Goal: Book appointment/travel/reservation

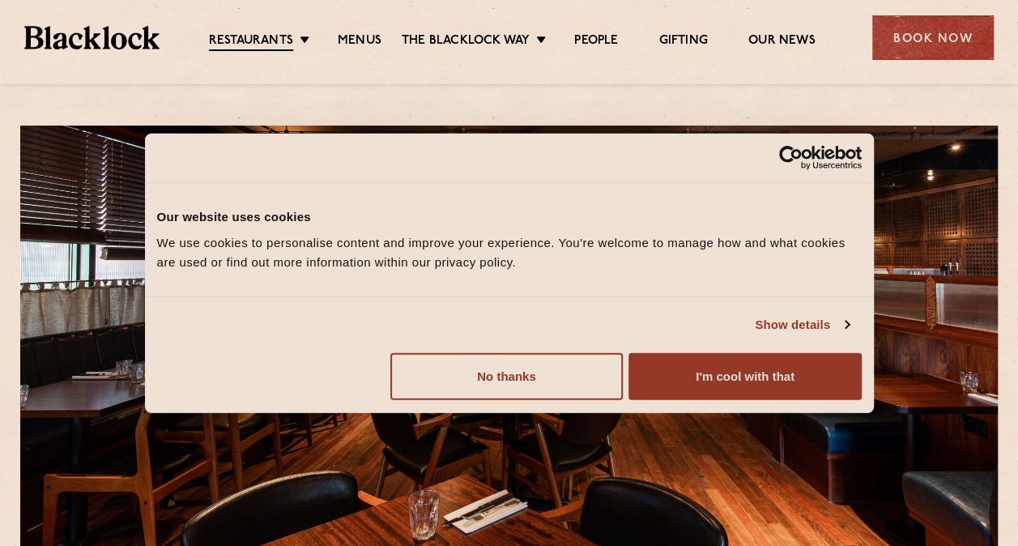
click at [682, 388] on button "I'm cool with that" at bounding box center [744, 375] width 232 height 47
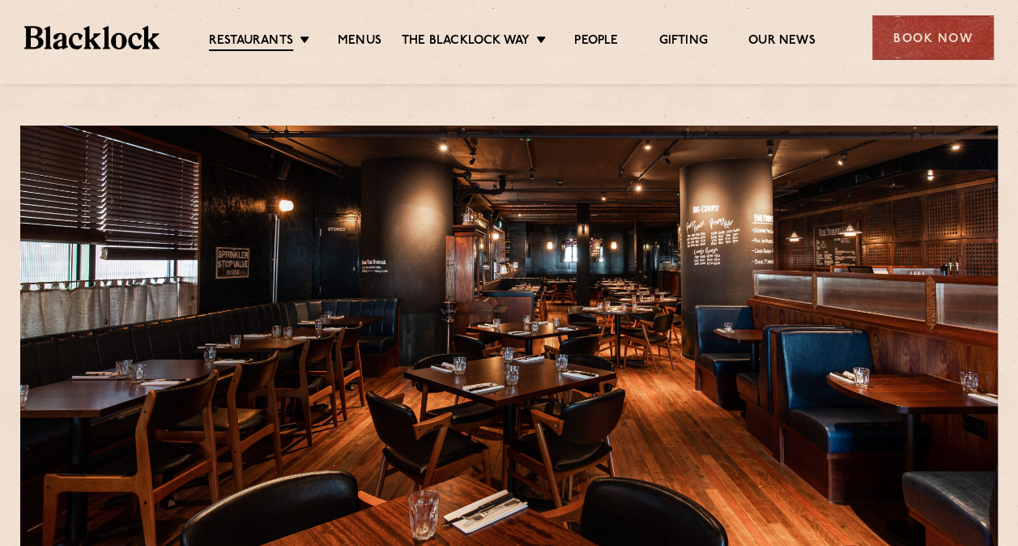
click at [350, 45] on link "Menus" at bounding box center [360, 41] width 44 height 16
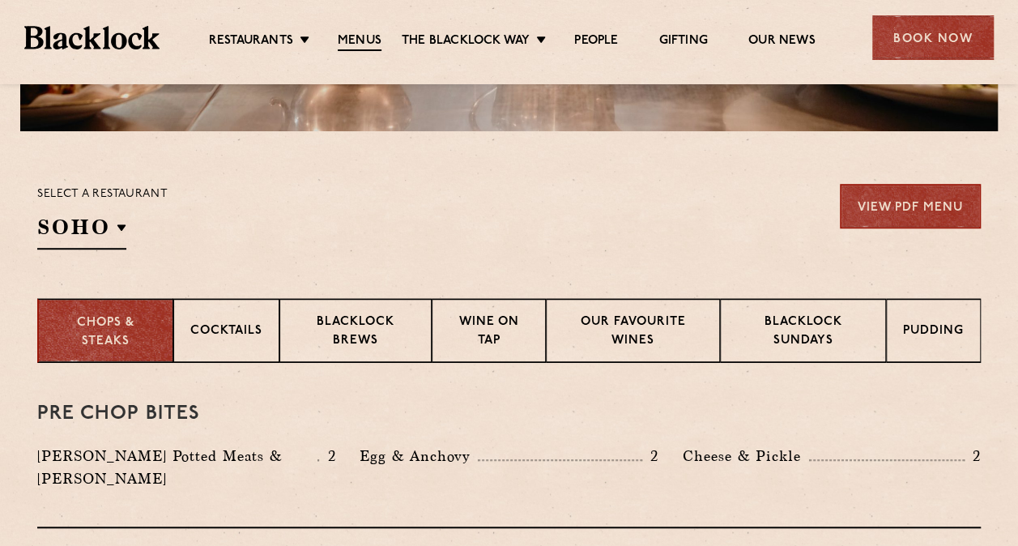
scroll to position [462, 0]
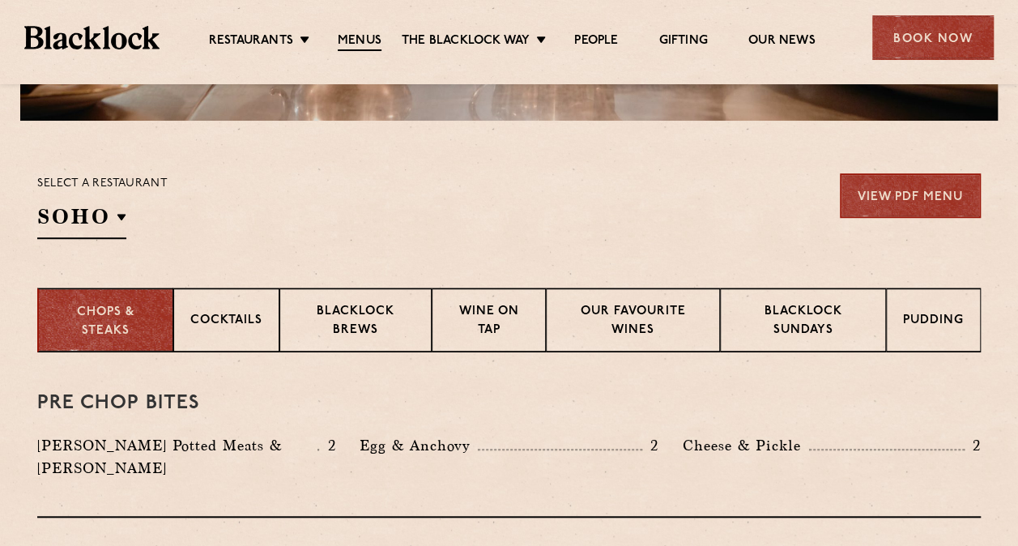
click at [81, 213] on h2 "SOHO" at bounding box center [81, 220] width 89 height 36
drag, startPoint x: 115, startPoint y: 426, endPoint x: 108, endPoint y: 412, distance: 15.6
click at [0, 0] on ul "Soho Birmingham City Shoreditch Covent Garden Canary Wharf Manchester" at bounding box center [0, 0] width 0 height 0
drag, startPoint x: 108, startPoint y: 412, endPoint x: 81, endPoint y: 410, distance: 26.8
click at [0, 0] on p "Canary Wharf" at bounding box center [0, 0] width 0 height 0
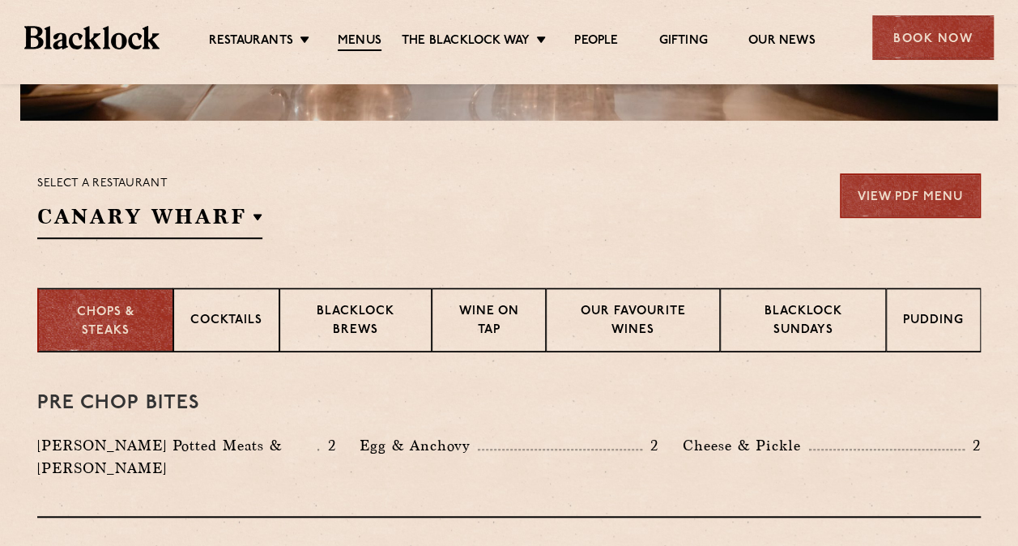
click at [0, 0] on li "Canary Wharf" at bounding box center [0, 0] width 0 height 0
click at [0, 0] on p "Canary Wharf" at bounding box center [0, 0] width 0 height 0
click at [342, 222] on div "Select a restaurant Canary Wharf Soho Birmingham City Shoreditch Covent Garden …" at bounding box center [508, 206] width 943 height 66
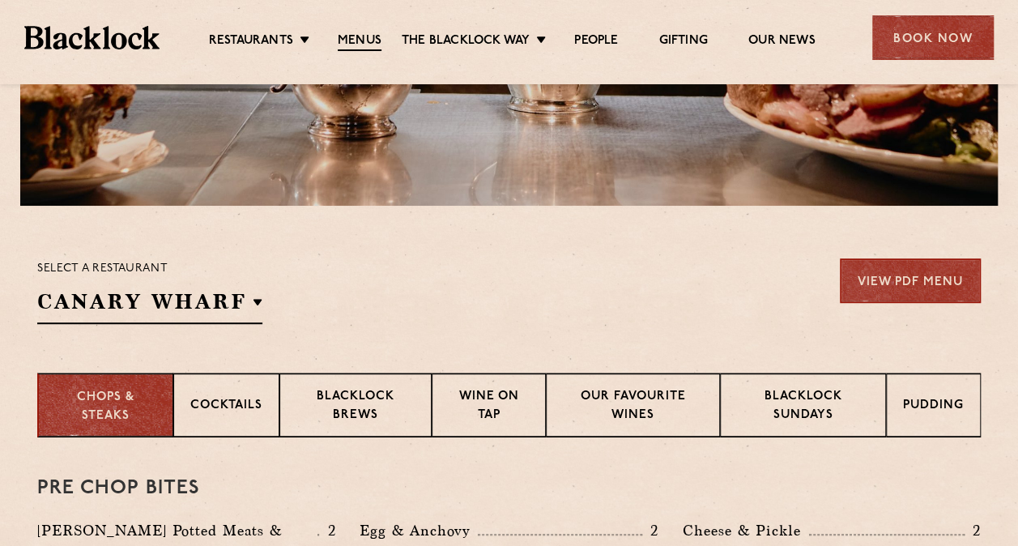
scroll to position [379, 0]
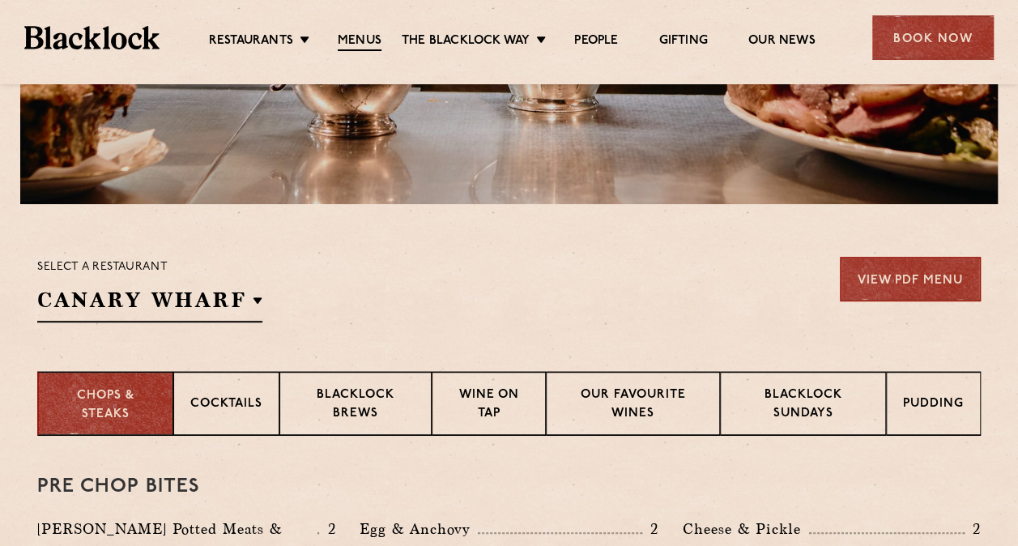
click at [763, 423] on p "Blacklock Sundays" at bounding box center [803, 405] width 132 height 38
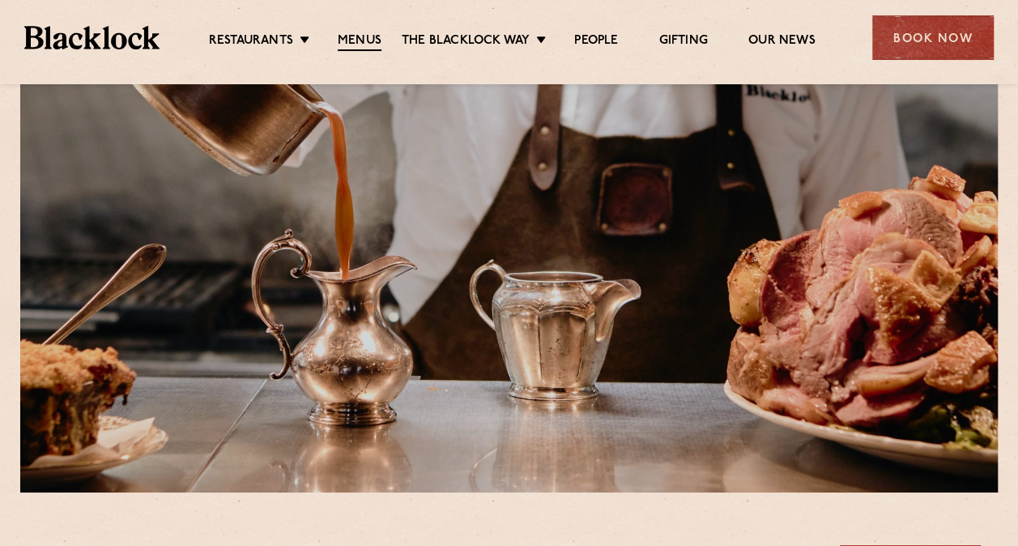
scroll to position [79, 0]
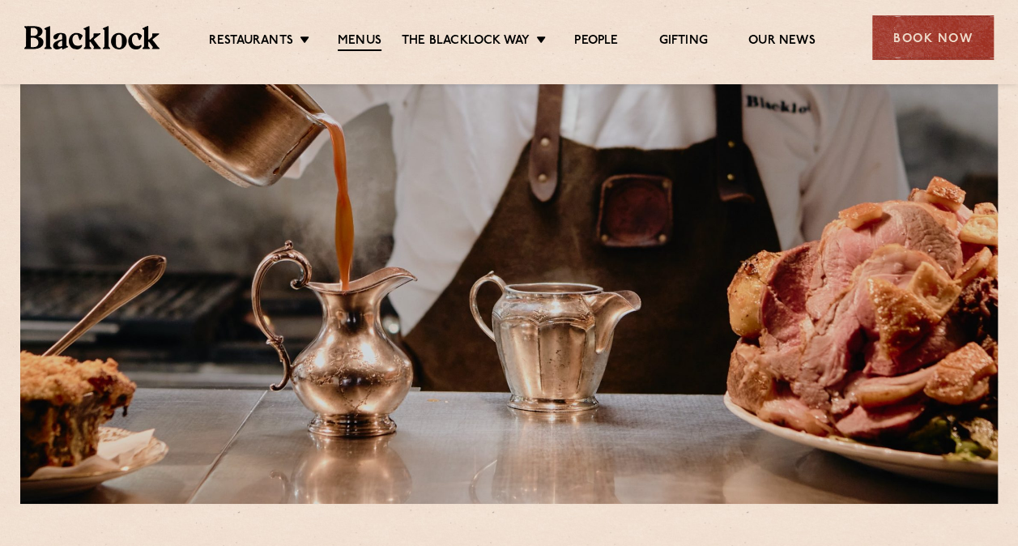
click at [931, 44] on div "Book Now" at bounding box center [932, 37] width 121 height 45
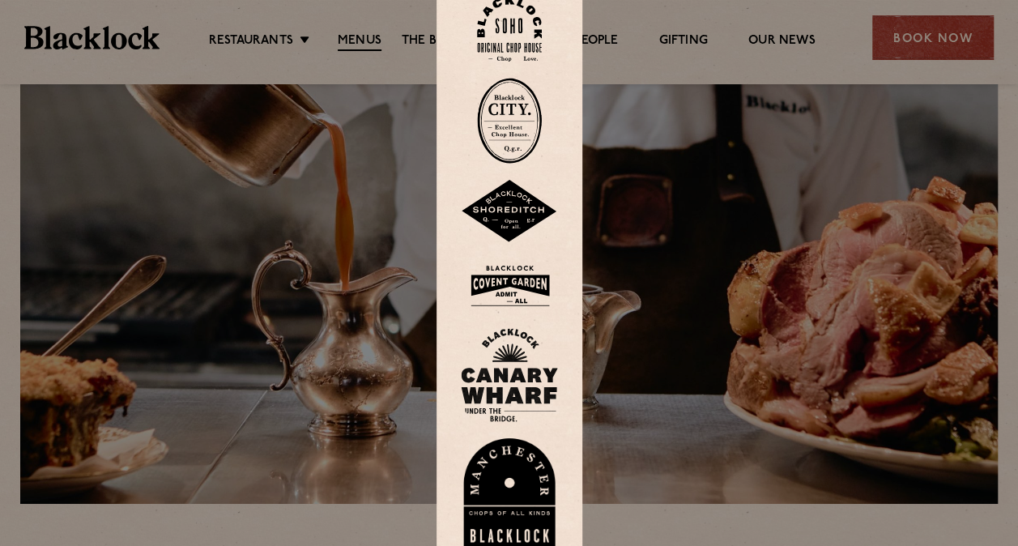
click at [929, 36] on div at bounding box center [509, 273] width 1018 height 546
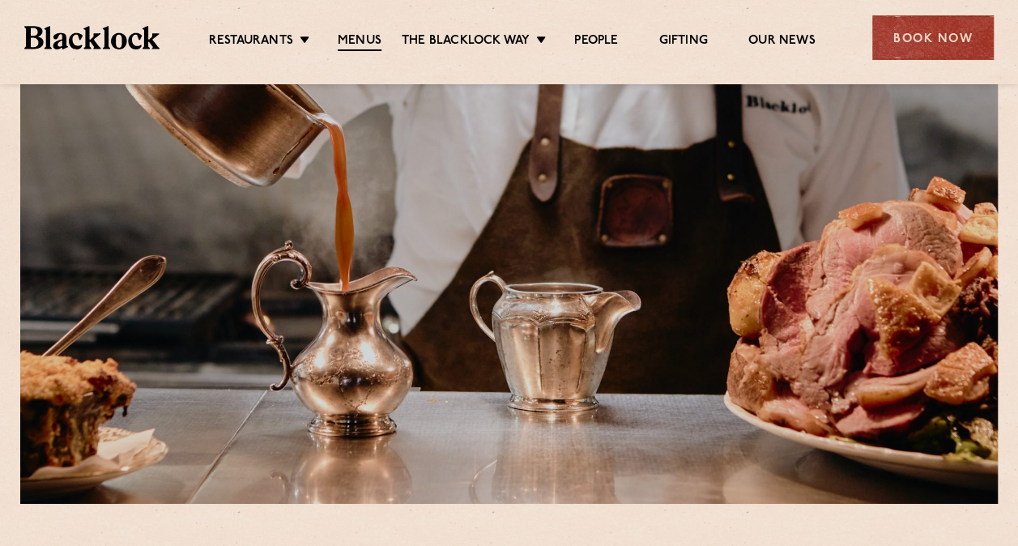
click at [929, 36] on div "Book Now" at bounding box center [932, 37] width 121 height 45
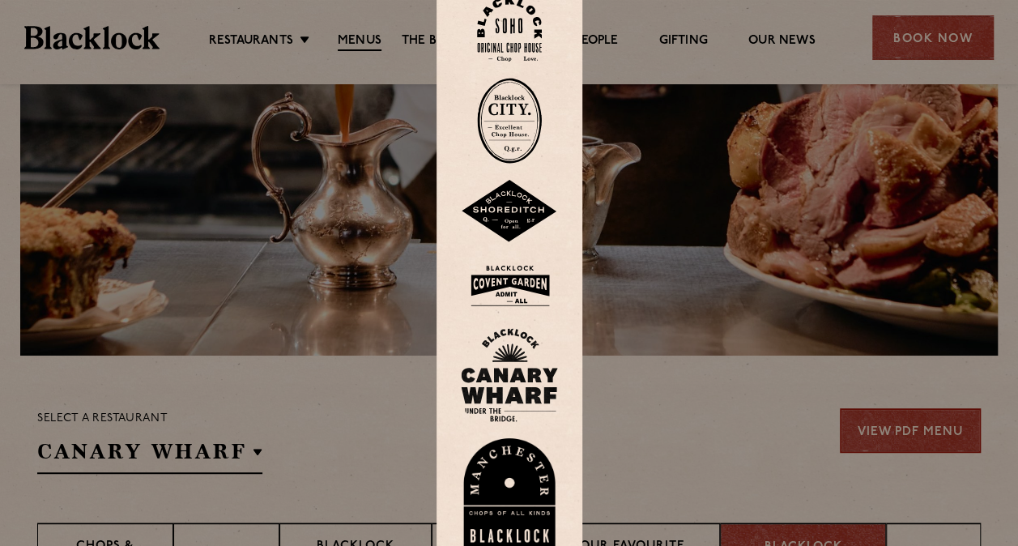
scroll to position [228, 0]
click at [635, 388] on div at bounding box center [509, 273] width 1018 height 546
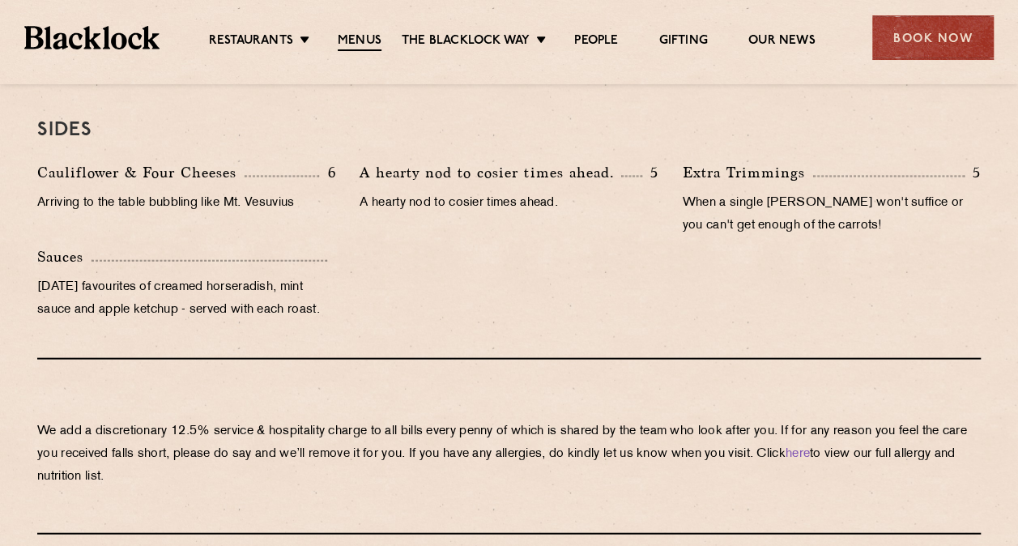
scroll to position [1622, 0]
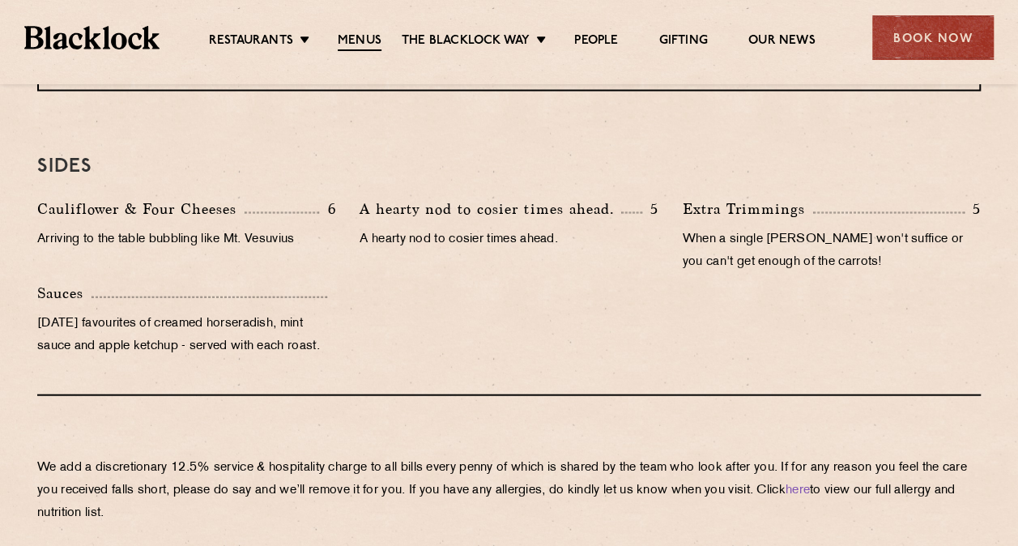
click at [939, 54] on div "Book Now" at bounding box center [932, 37] width 121 height 45
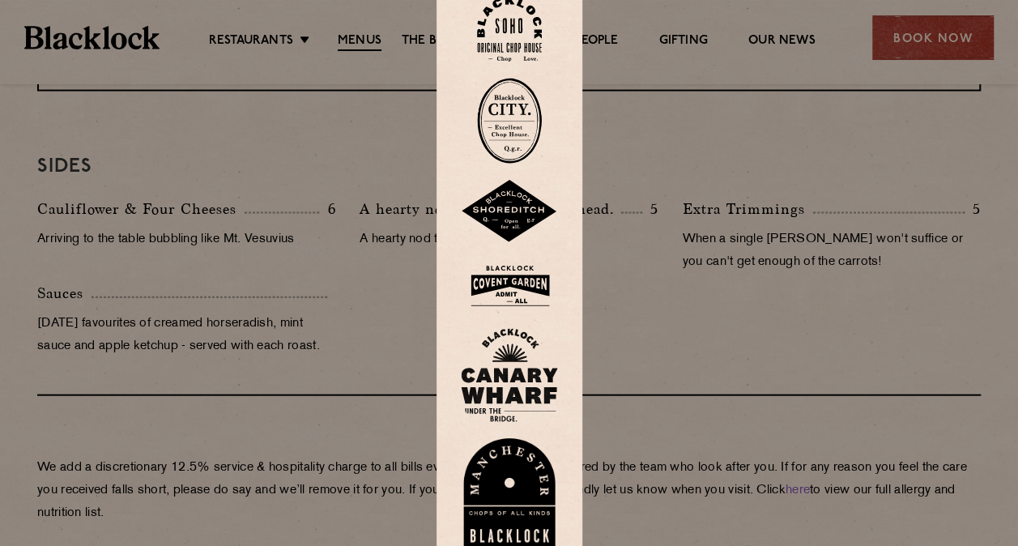
click at [516, 344] on img at bounding box center [509, 375] width 97 height 94
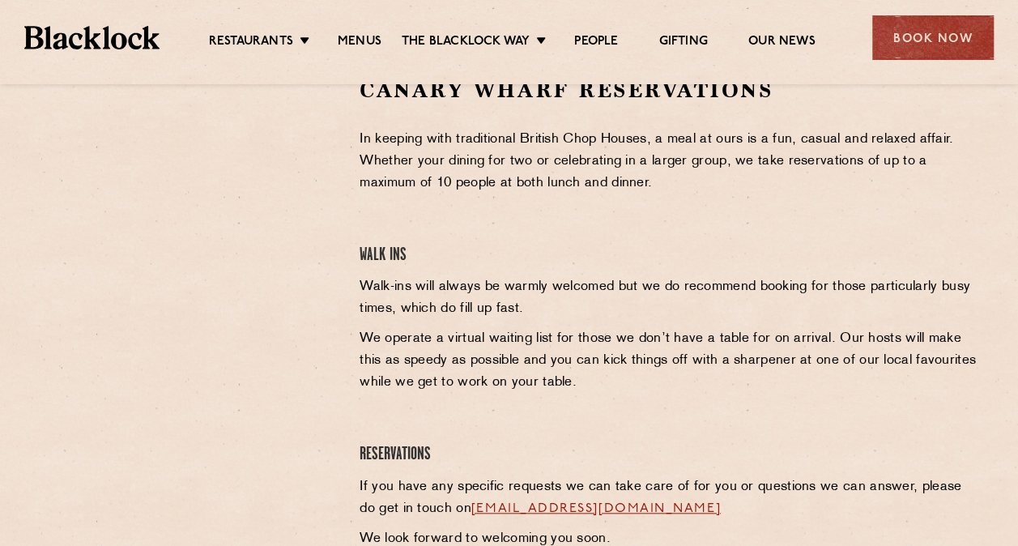
scroll to position [652, 0]
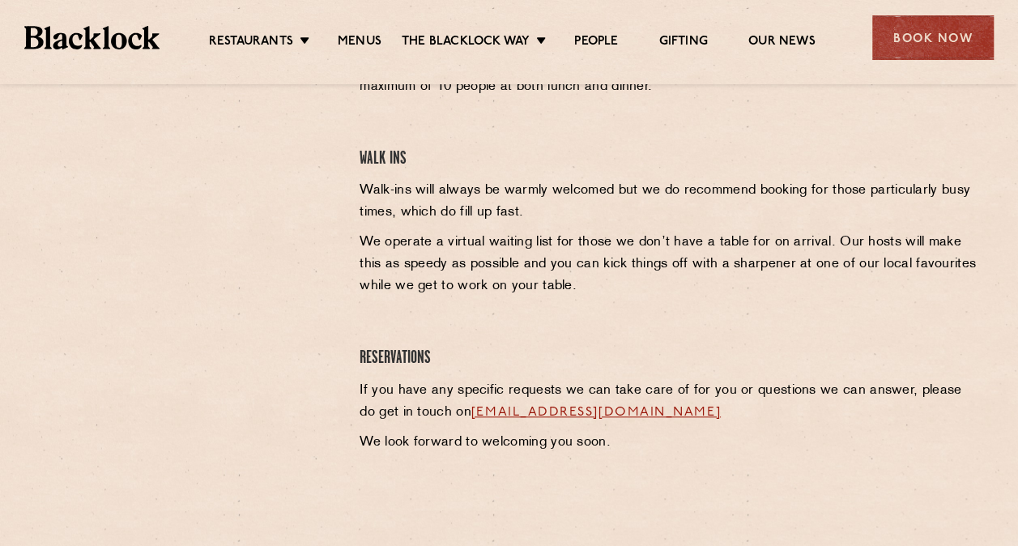
click at [536, 411] on link "canarywharf@theblacklock.com" at bounding box center [595, 412] width 249 height 13
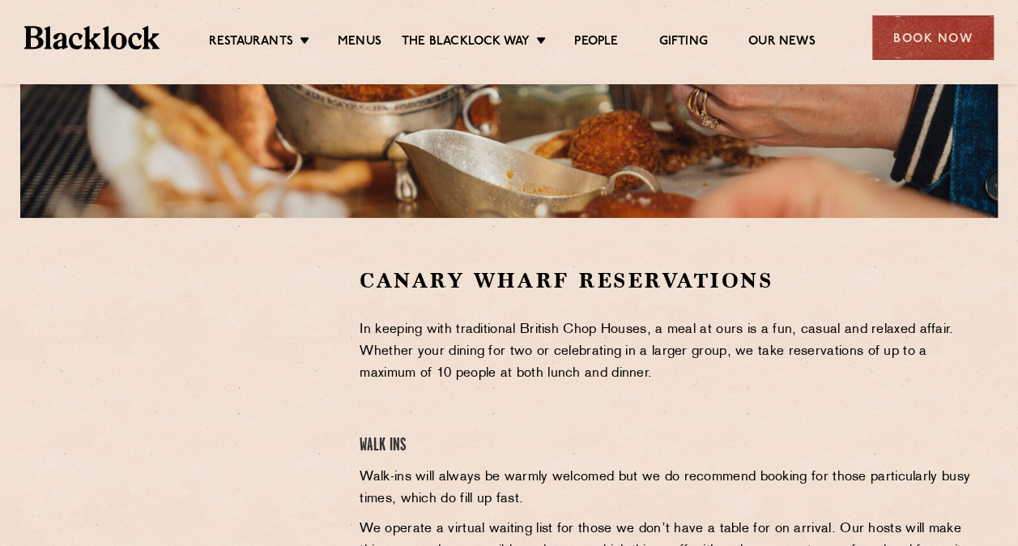
scroll to position [390, 0]
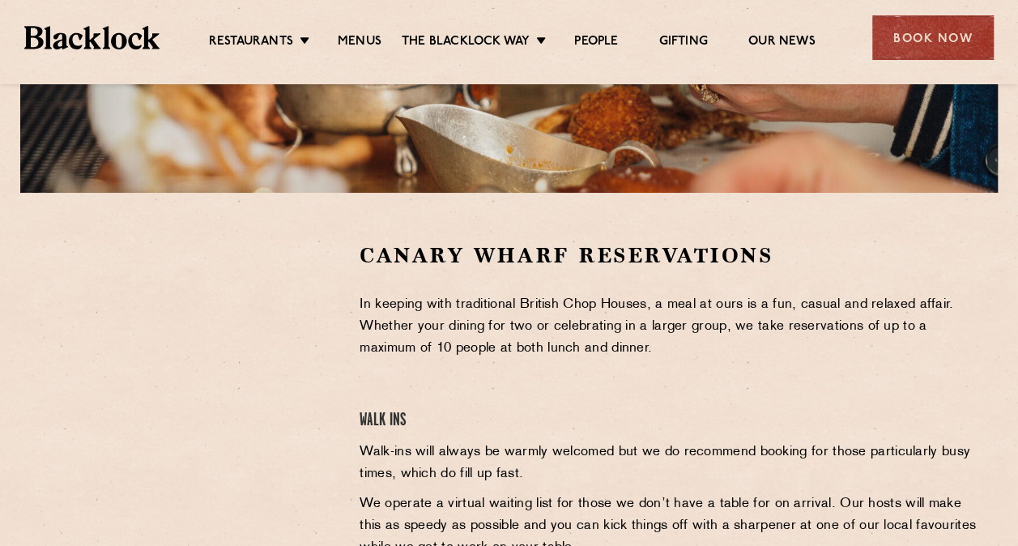
click at [0, 0] on li "Christmas" at bounding box center [0, 0] width 0 height 0
click at [0, 0] on link "Christmas" at bounding box center [0, 0] width 0 height 0
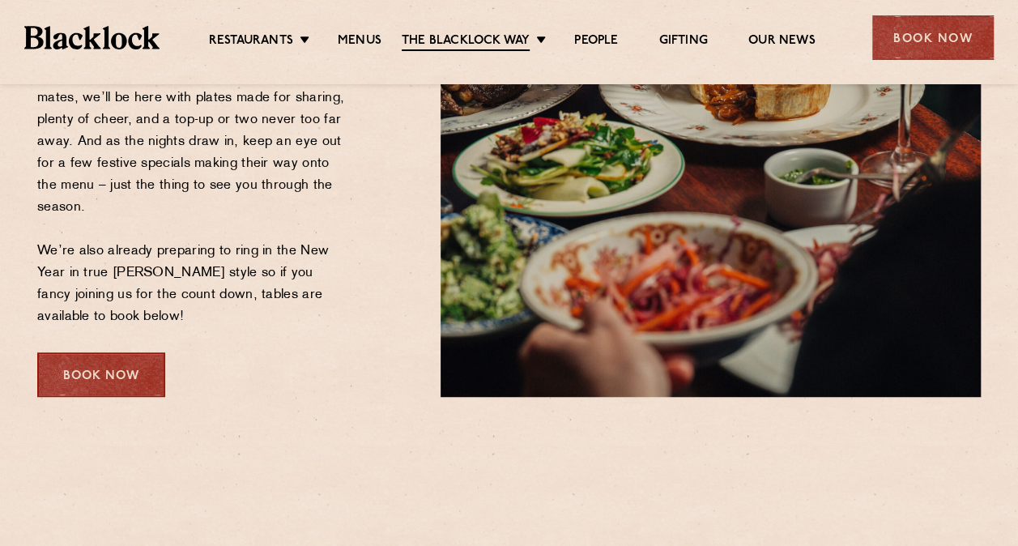
scroll to position [423, 0]
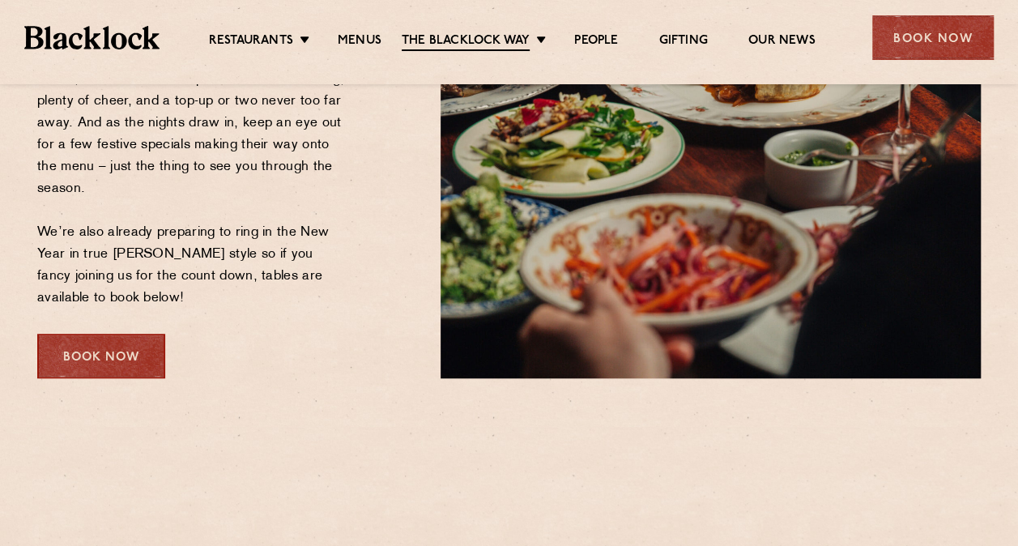
click at [148, 351] on div "Book Now" at bounding box center [101, 356] width 128 height 45
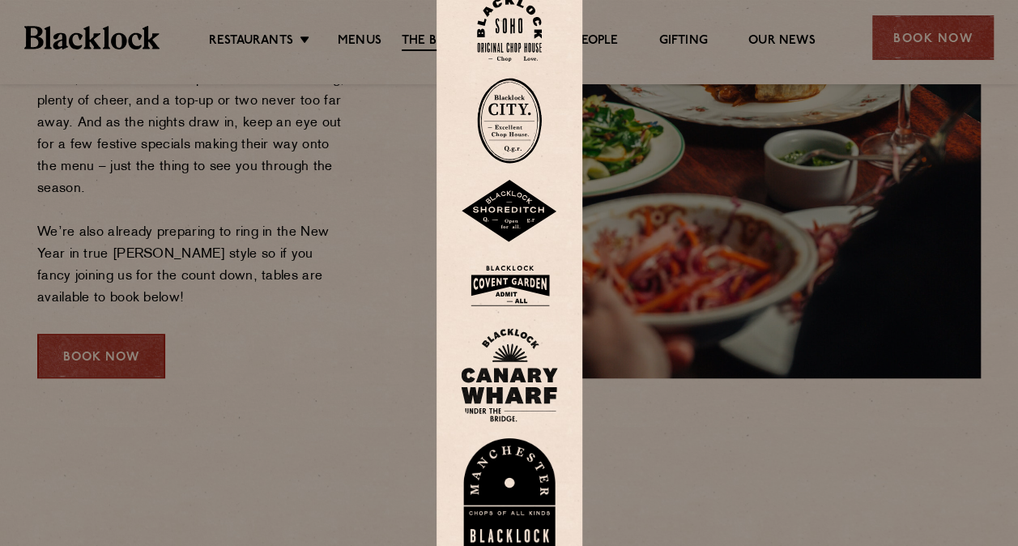
click at [508, 368] on img at bounding box center [509, 375] width 97 height 94
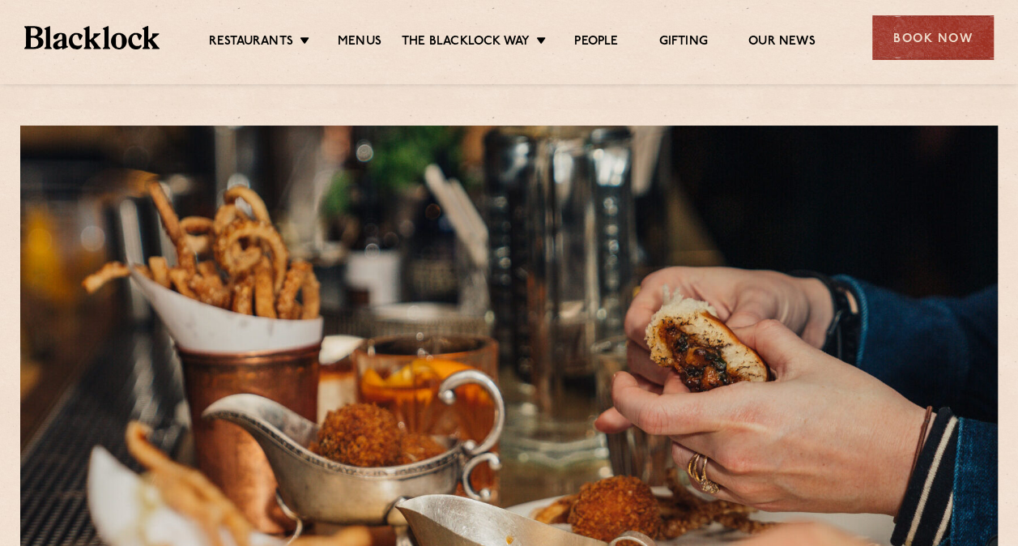
click at [0, 0] on link "Christmas" at bounding box center [0, 0] width 0 height 0
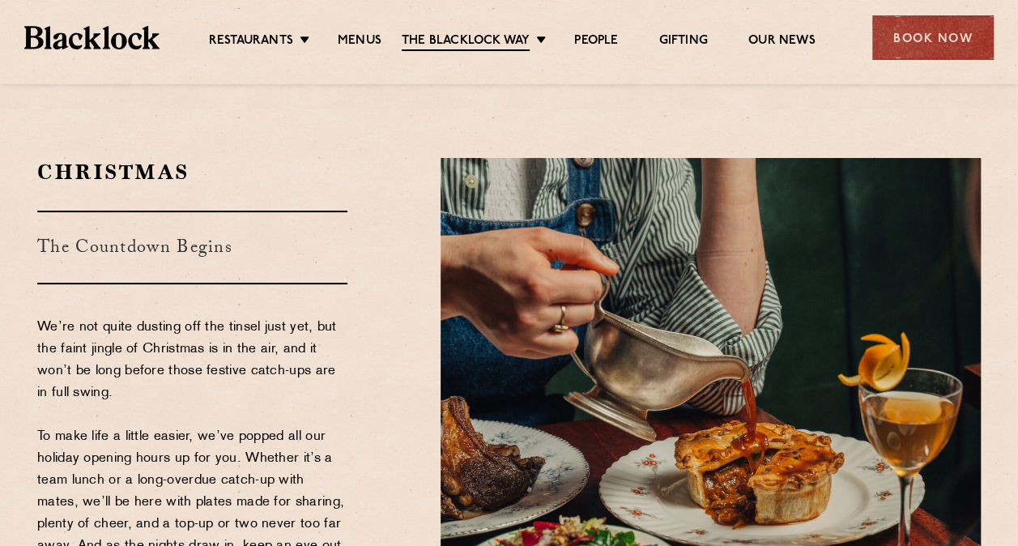
click at [612, 132] on section "Christmas The Countdown Begins We’re not quite dusting off the tinsel just yet,…" at bounding box center [509, 479] width 1018 height 740
